Goal: Communication & Community: Answer question/provide support

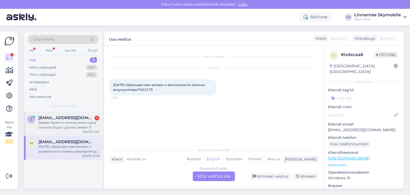
click at [51, 128] on div "Здравствуйте я хотела узнать цену сколько будет сделать айфон 11" at bounding box center [68, 125] width 61 height 10
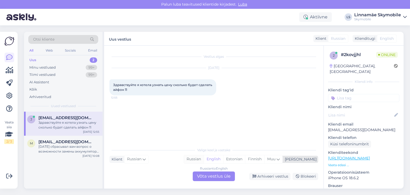
drag, startPoint x: 217, startPoint y: 159, endPoint x: 214, endPoint y: 171, distance: 12.5
click at [204, 159] on div "Russian" at bounding box center [194, 159] width 20 height 8
click at [213, 175] on div "Russian to Russian Võta vestlus üle" at bounding box center [214, 176] width 42 height 10
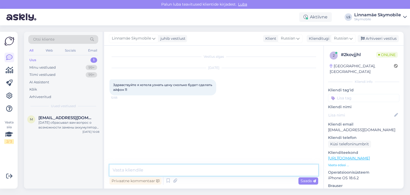
click at [188, 170] on textarea at bounding box center [213, 169] width 209 height 11
type textarea "Здравствуйте! А что с ним случилось"
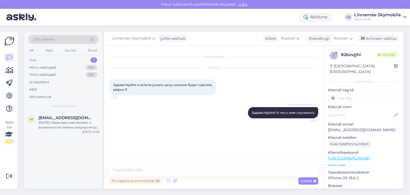
click at [357, 94] on input at bounding box center [363, 98] width 71 height 8
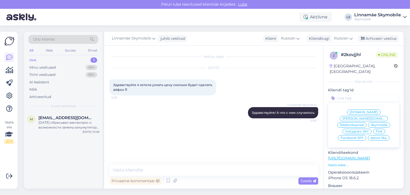
click at [371, 123] on span "Skymobile" at bounding box center [379, 124] width 17 height 3
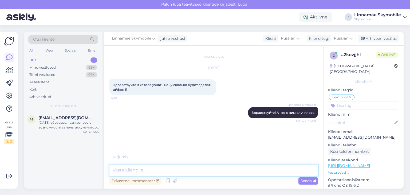
click at [169, 171] on textarea at bounding box center [213, 169] width 209 height 11
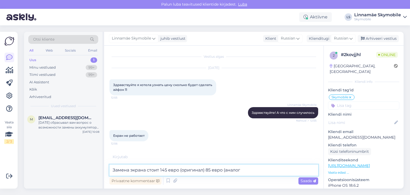
type textarea "Замена экрана стоит 145 евро (оригинал) 85 евро (аналог)"
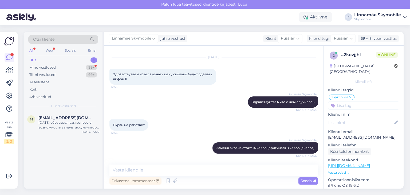
scroll to position [33, 0]
